Goal: Information Seeking & Learning: Understand process/instructions

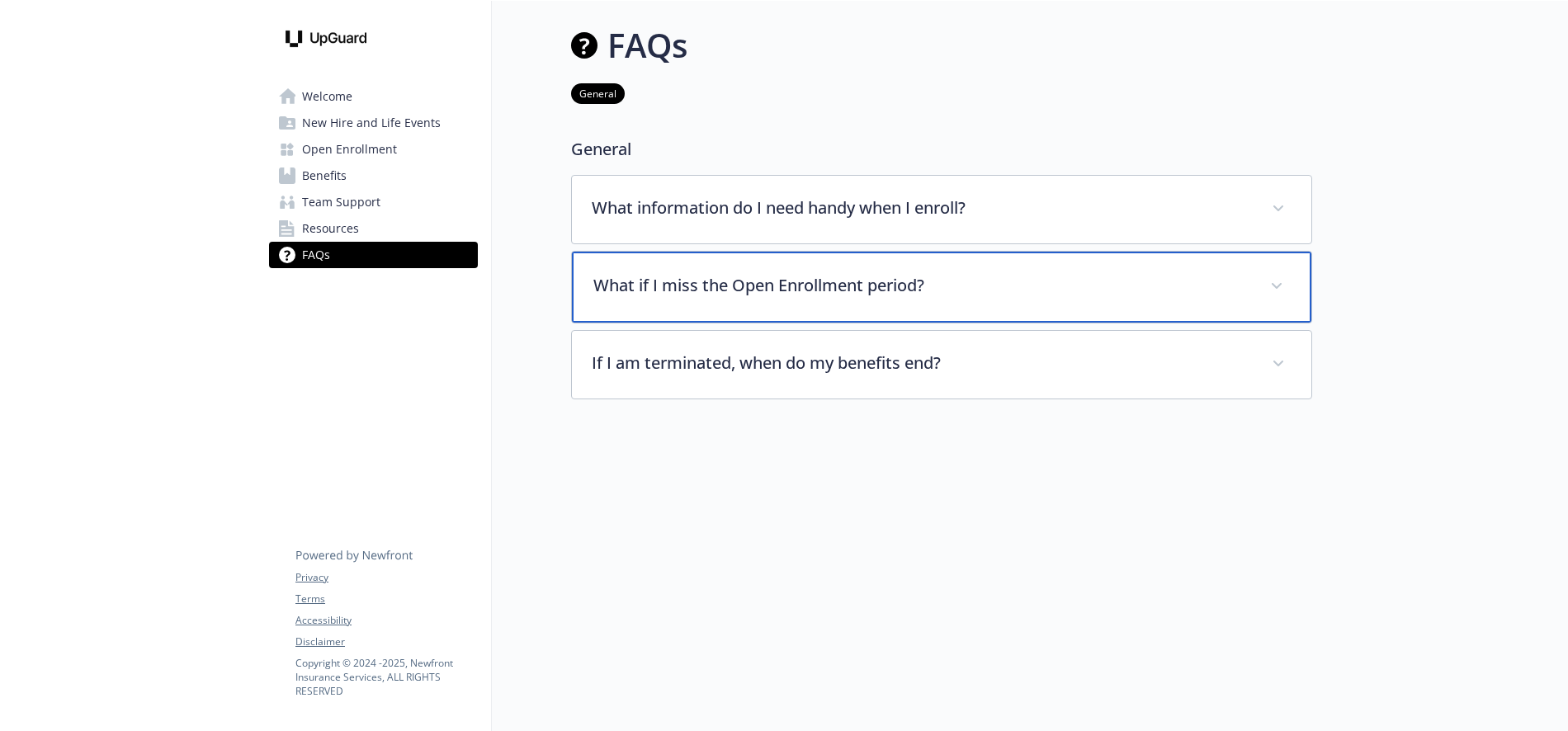
click at [992, 271] on div "What if I miss the Open Enrollment period?" at bounding box center [941, 286] width 740 height 71
